Goal: Transaction & Acquisition: Book appointment/travel/reservation

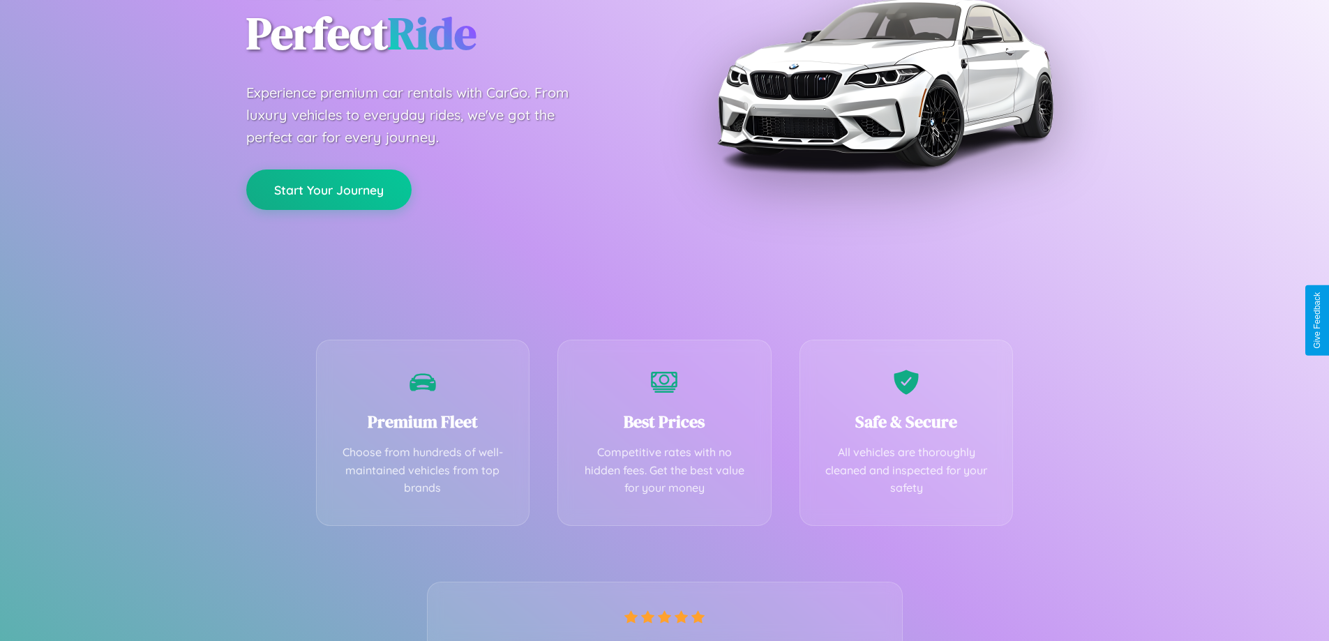
scroll to position [275, 0]
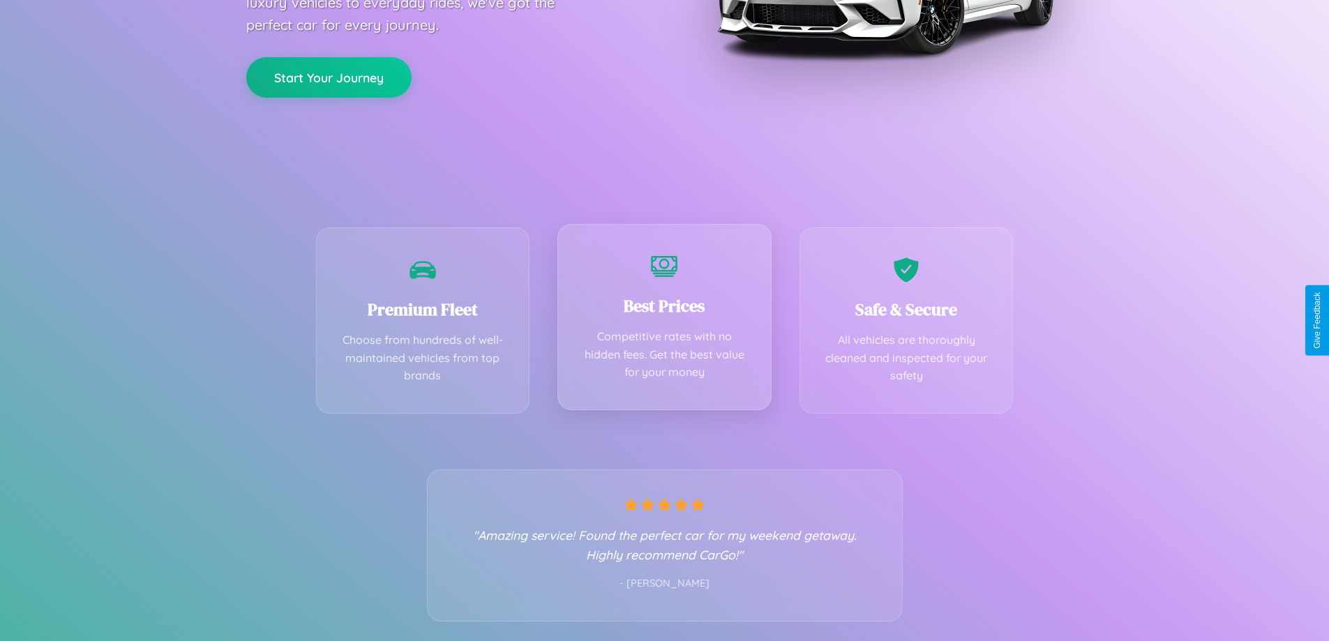
click at [664, 320] on div "Best Prices Competitive rates with no hidden fees. Get the best value for your …" at bounding box center [665, 317] width 214 height 186
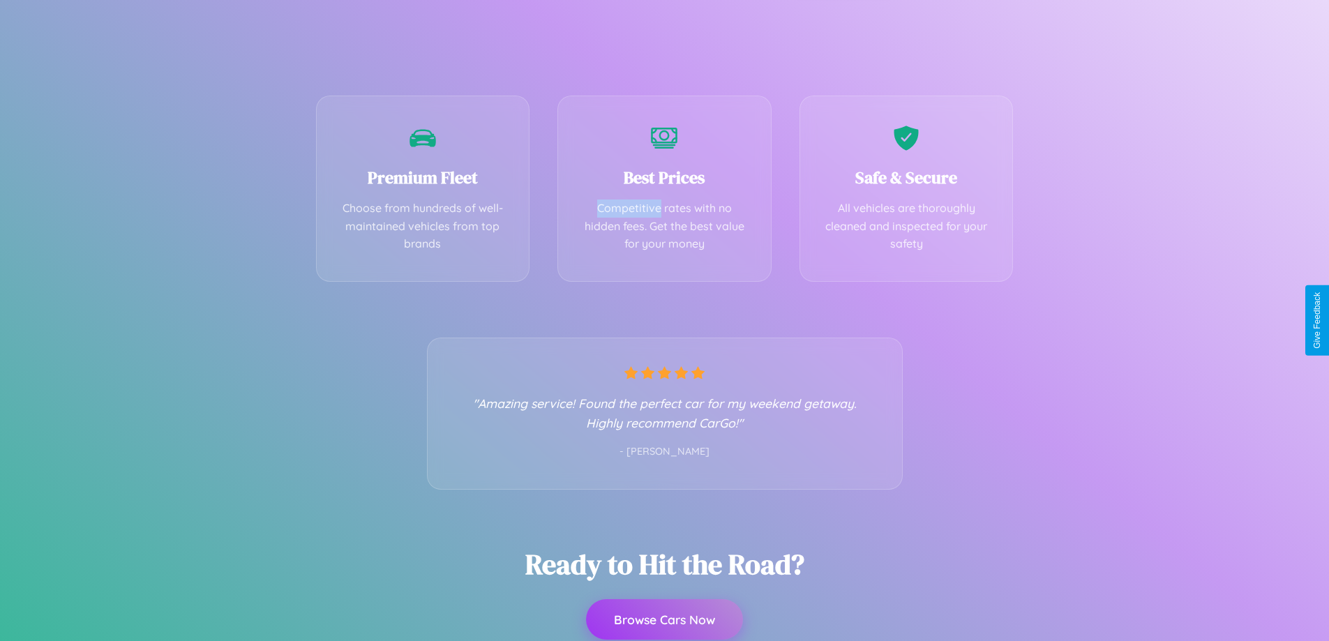
click at [664, 620] on button "Browse Cars Now" at bounding box center [664, 619] width 157 height 40
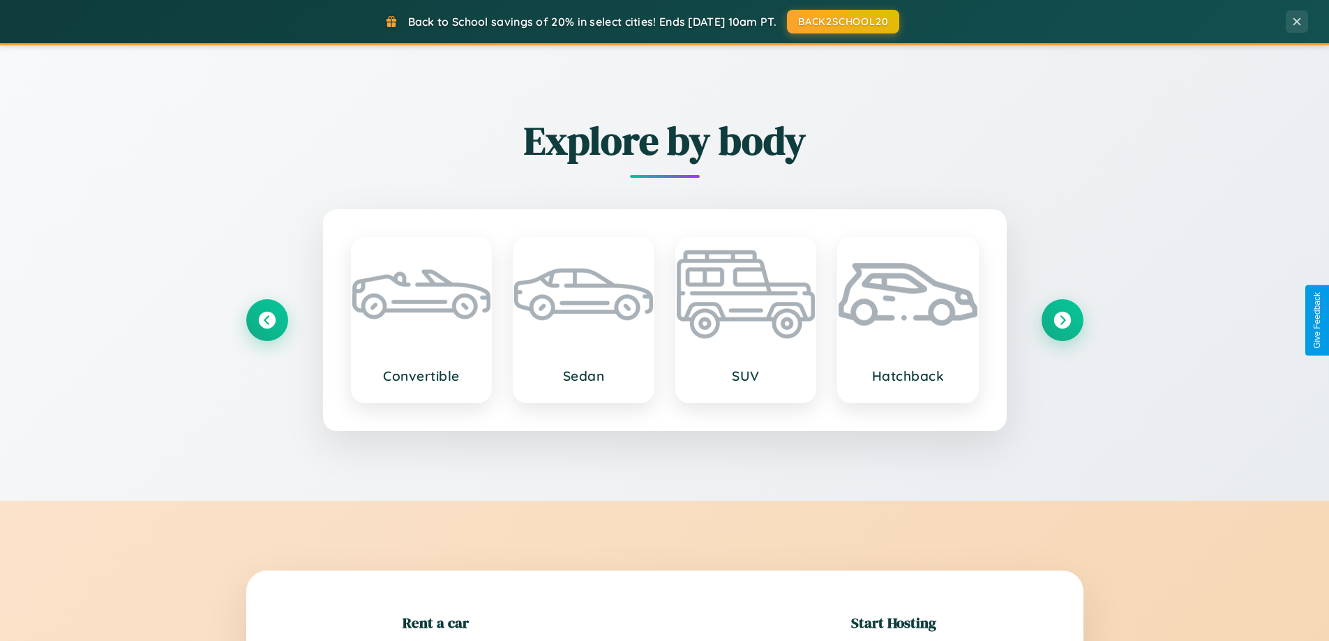
scroll to position [301, 0]
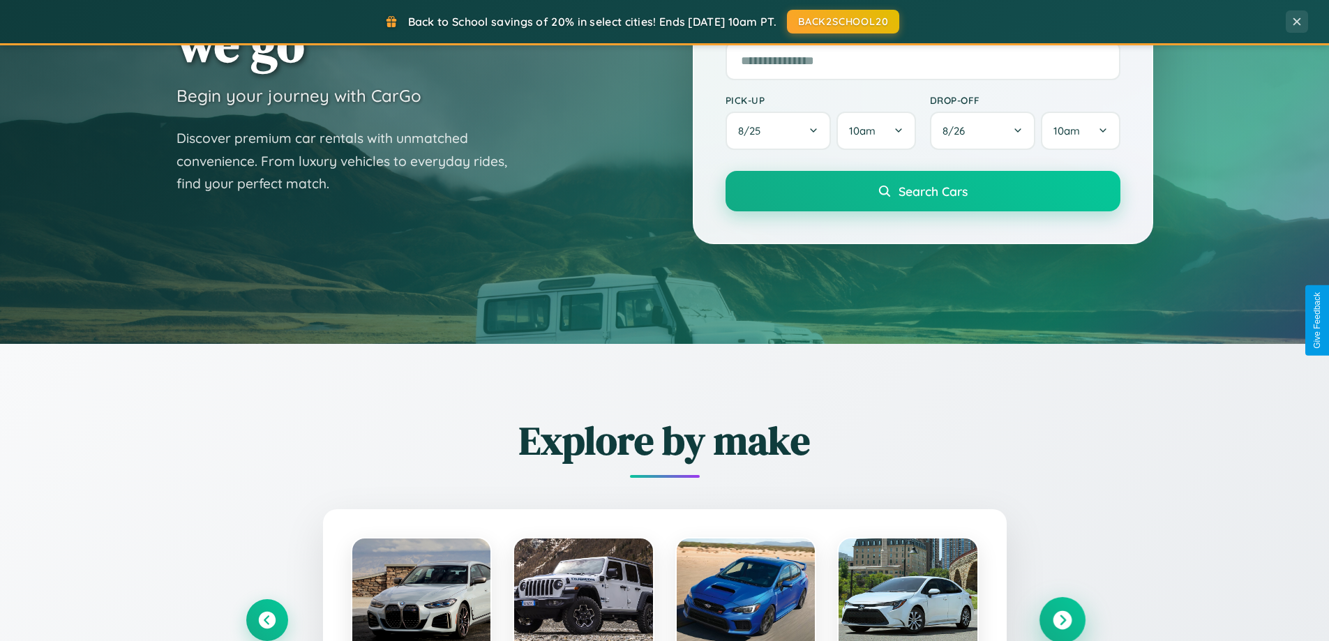
click at [1062, 620] on icon at bounding box center [1062, 620] width 19 height 19
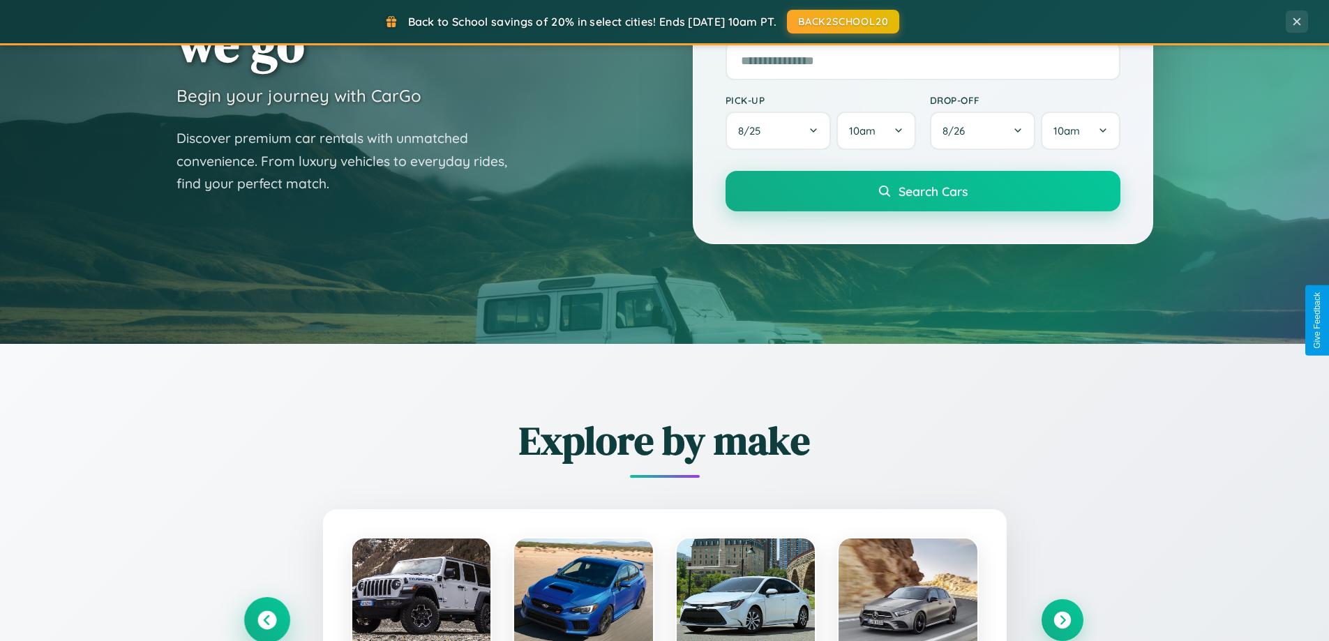
click at [267, 620] on icon at bounding box center [267, 620] width 19 height 19
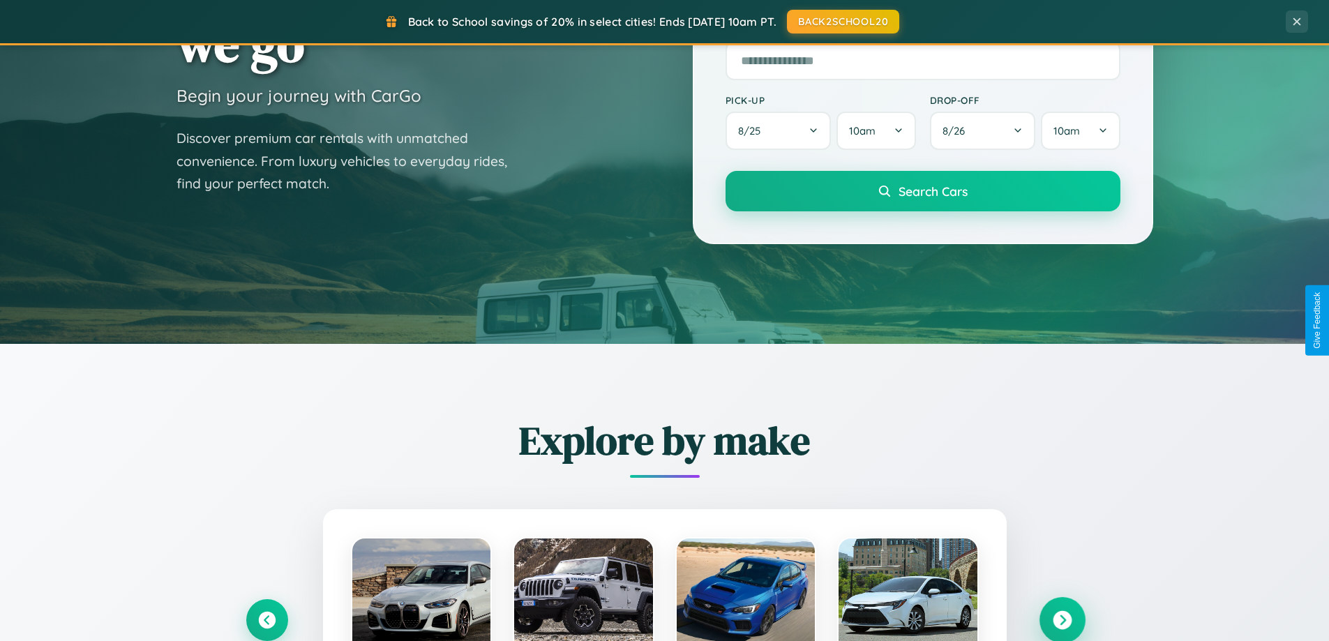
click at [1062, 620] on icon at bounding box center [1062, 620] width 19 height 19
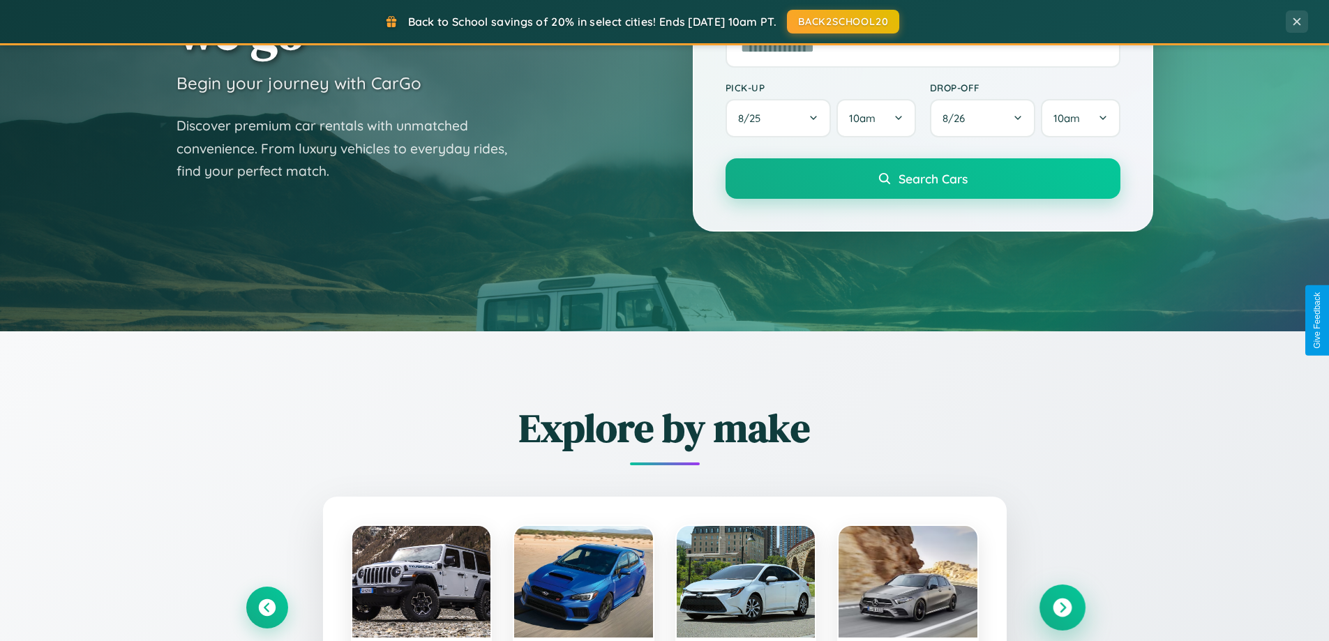
scroll to position [960, 0]
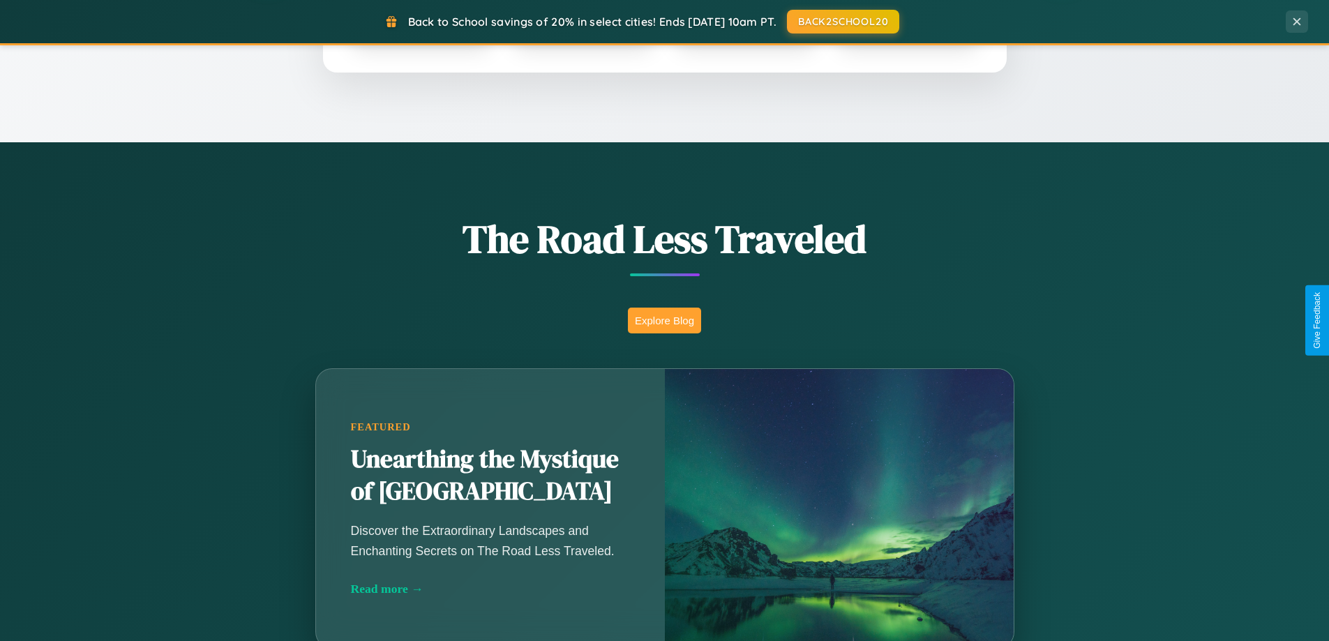
click at [664, 320] on button "Explore Blog" at bounding box center [664, 321] width 73 height 26
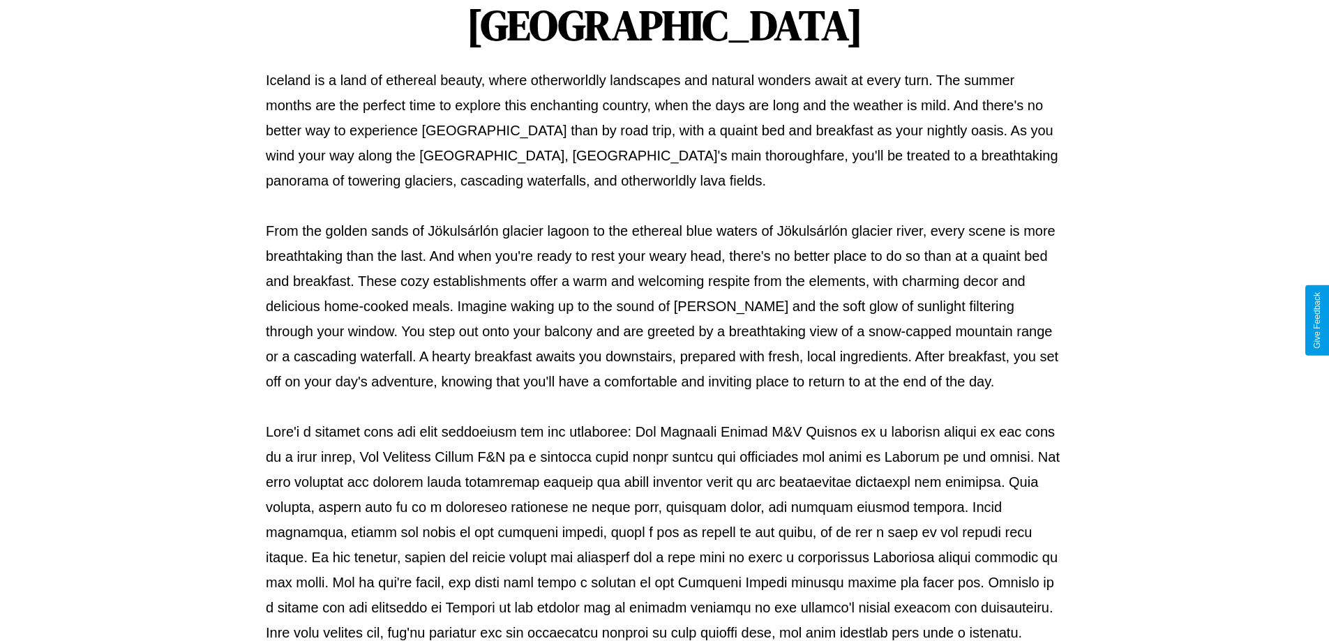
scroll to position [452, 0]
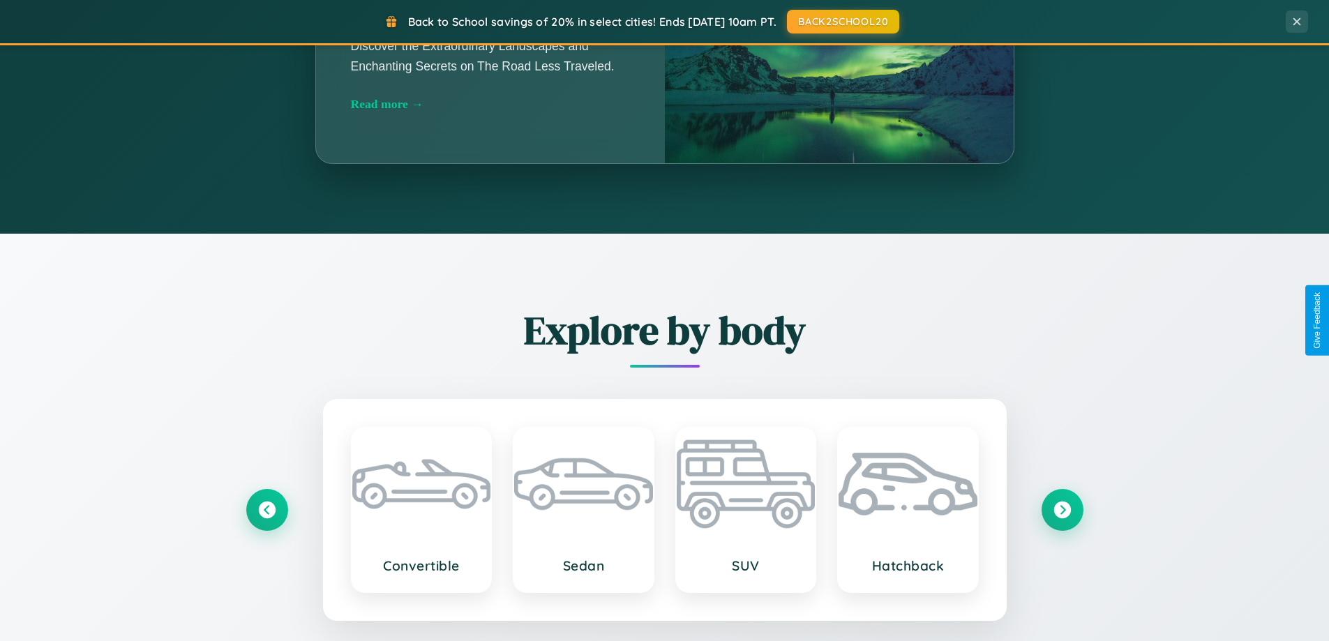
scroll to position [2242, 0]
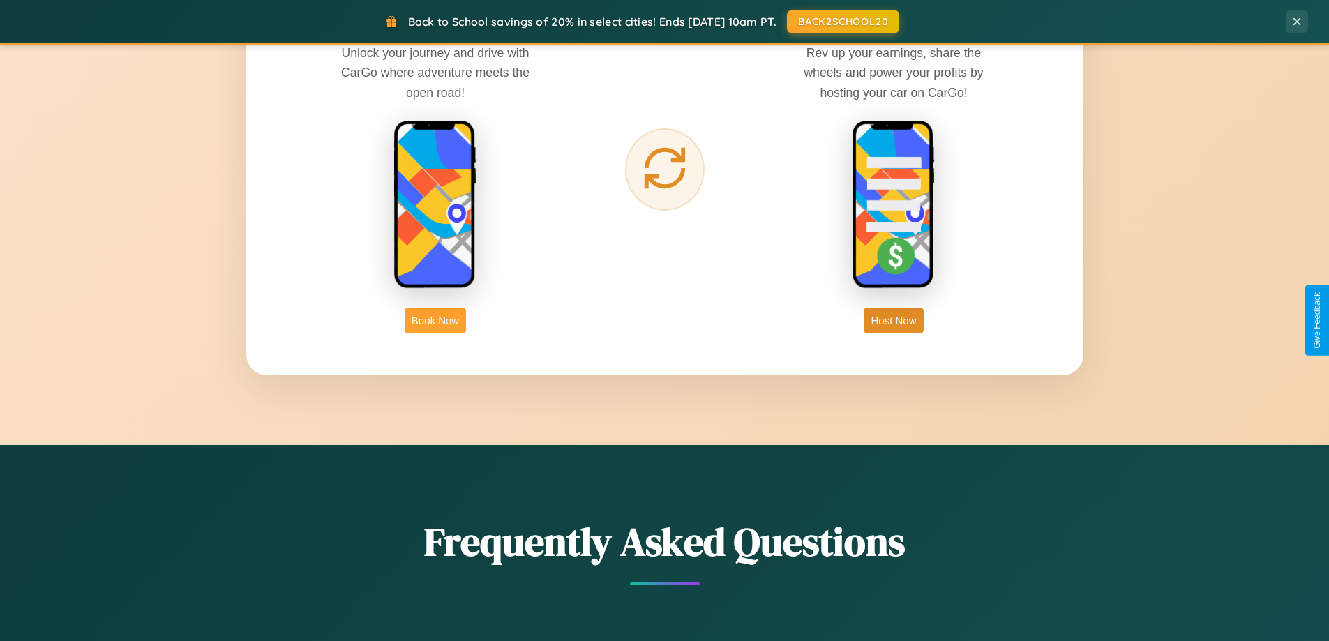
click at [435, 320] on button "Book Now" at bounding box center [435, 321] width 61 height 26
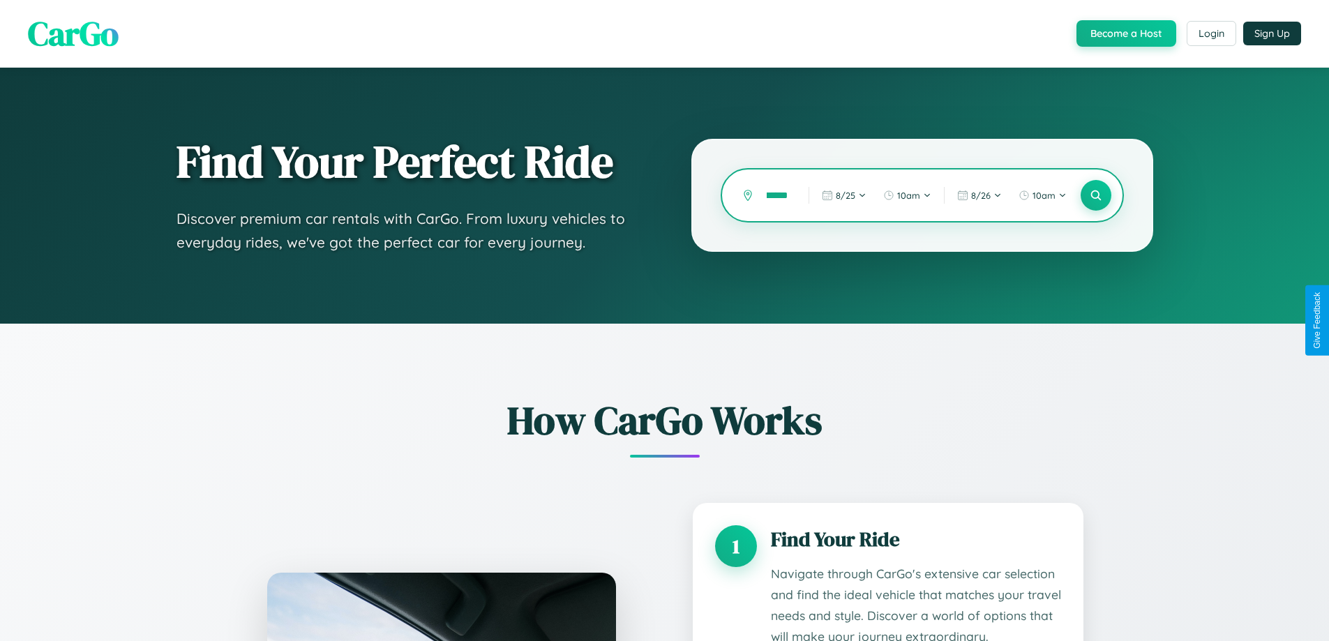
type input "*******"
